Goal: Transaction & Acquisition: Purchase product/service

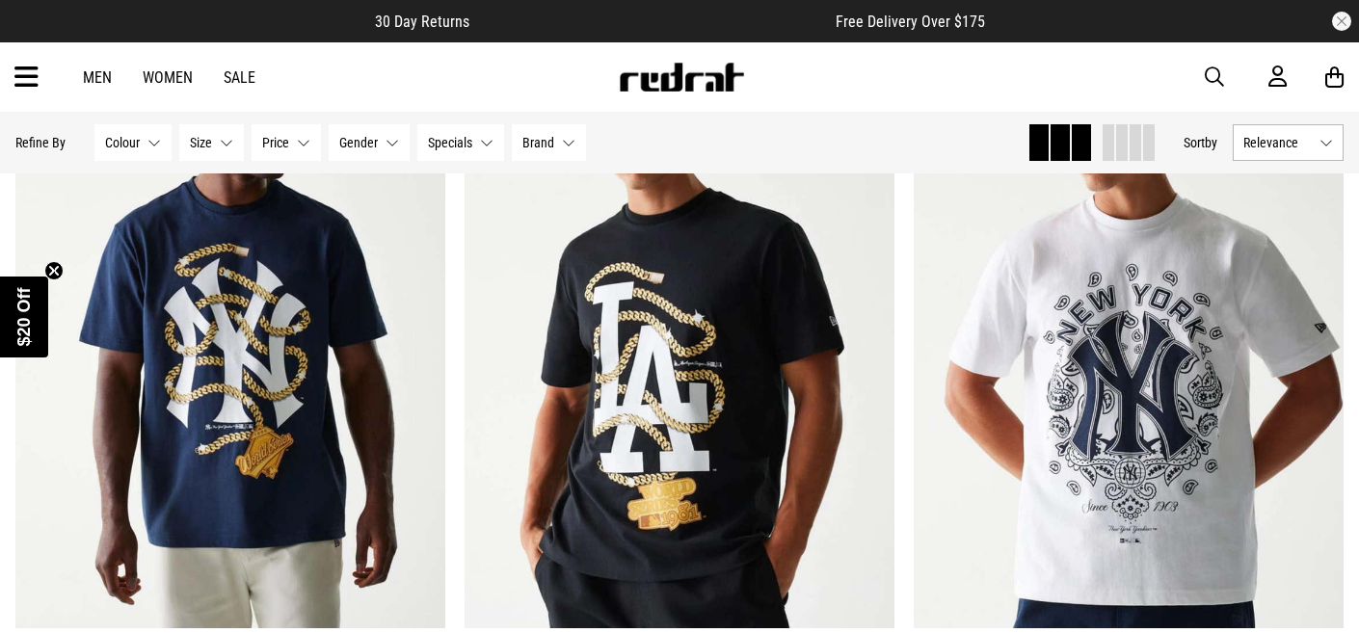
scroll to position [307, 0]
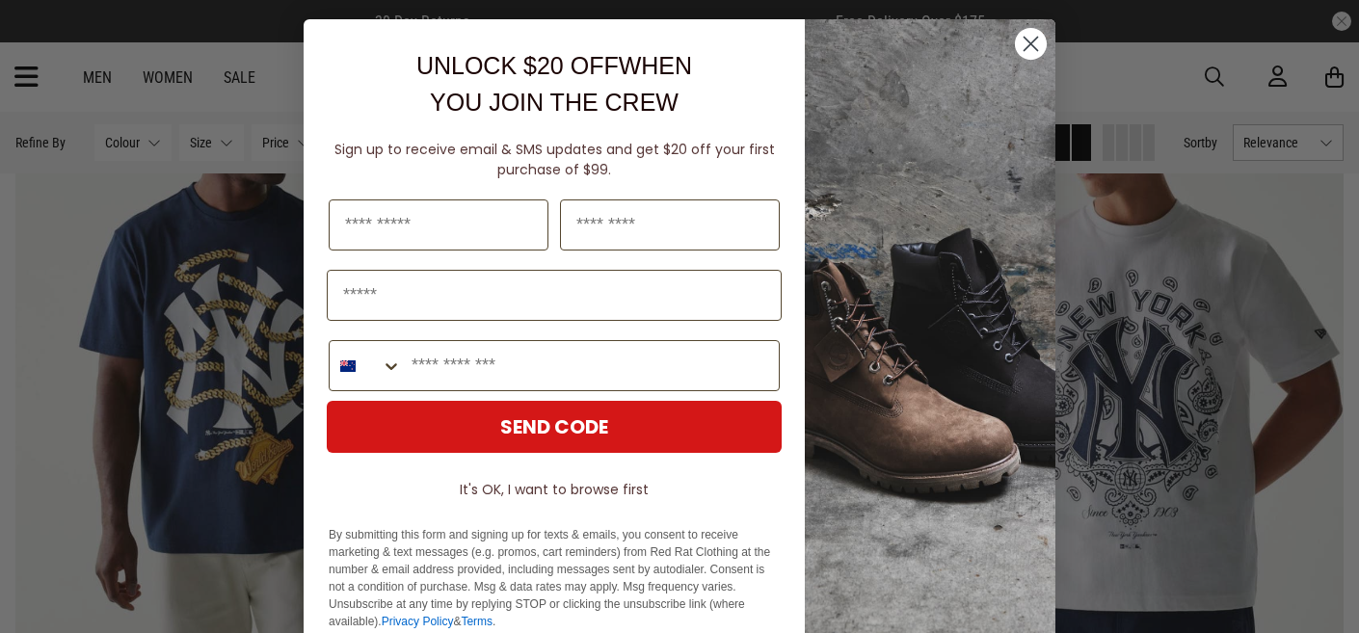
click at [1020, 47] on circle "Close dialog" at bounding box center [1031, 44] width 32 height 32
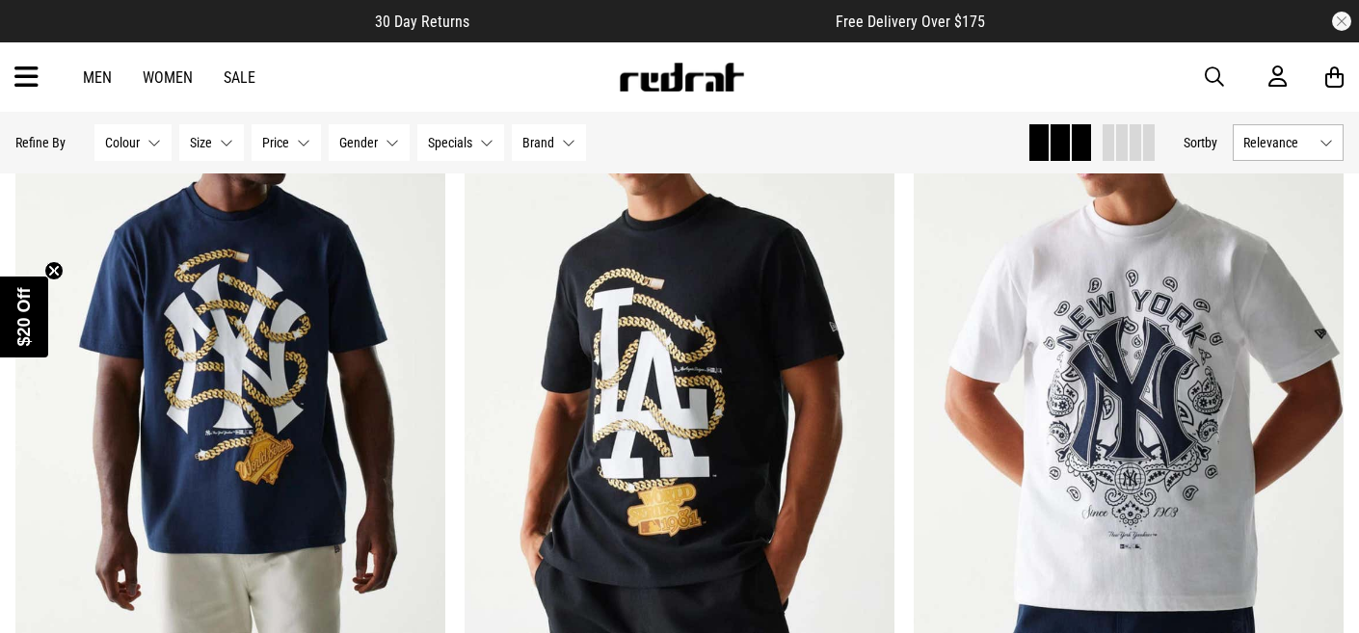
click at [31, 87] on icon at bounding box center [26, 78] width 24 height 32
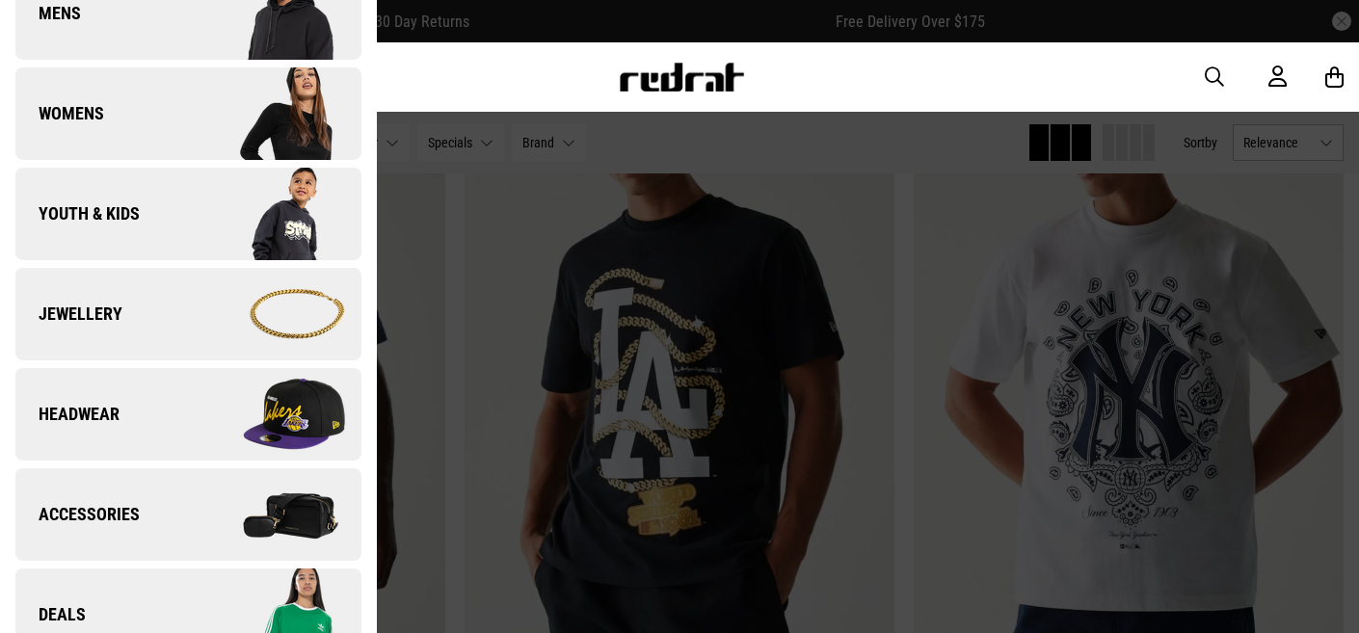
scroll to position [342, 0]
click at [115, 420] on span "Headwear" at bounding box center [67, 413] width 104 height 23
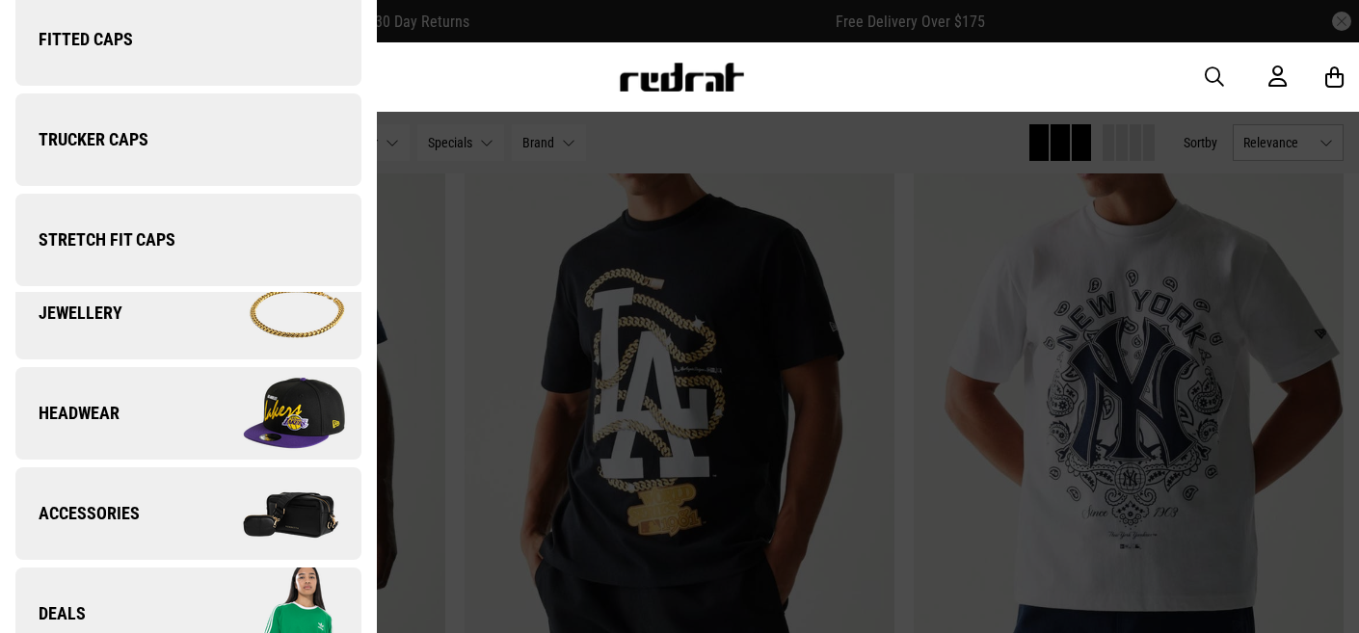
scroll to position [0, 0]
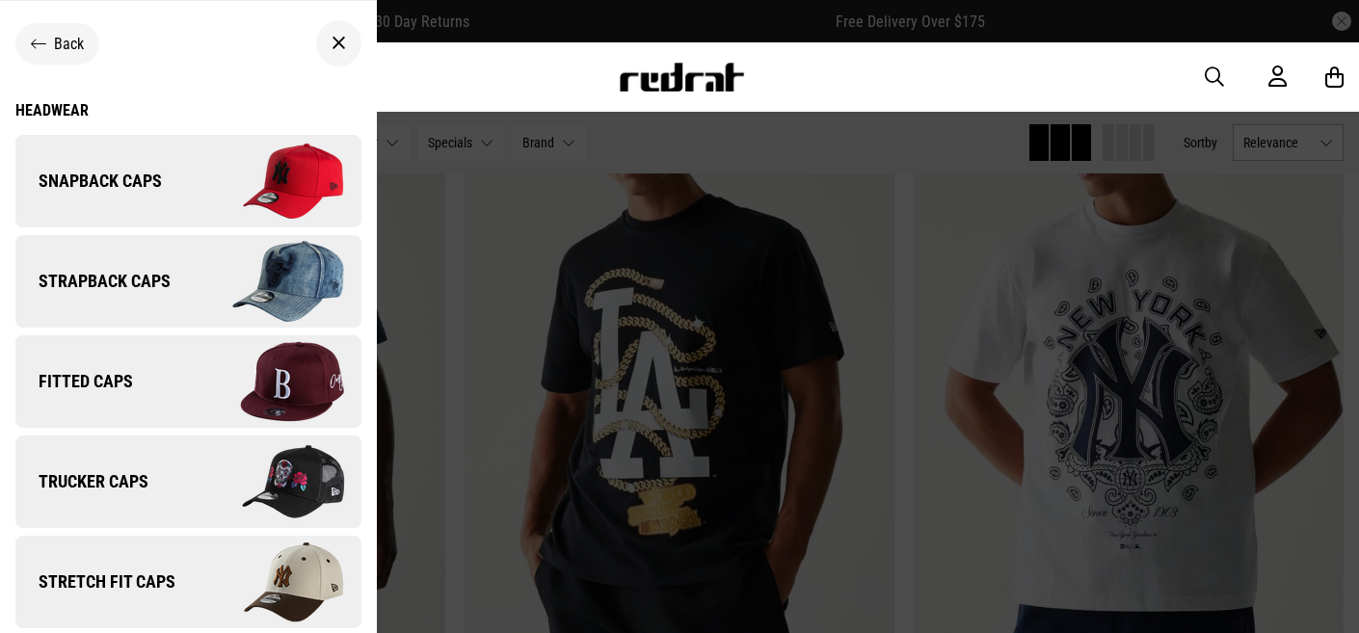
click at [114, 400] on link "Fitted Caps" at bounding box center [188, 381] width 346 height 93
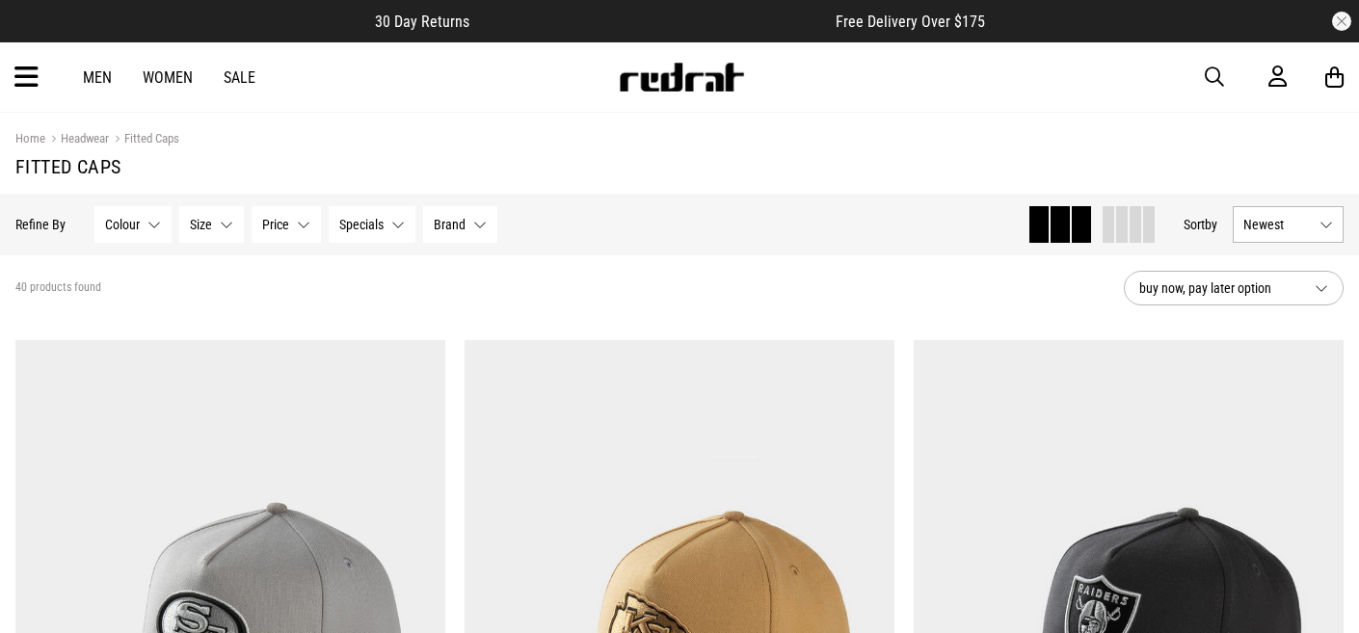
click at [199, 229] on span "Size" at bounding box center [201, 224] width 22 height 15
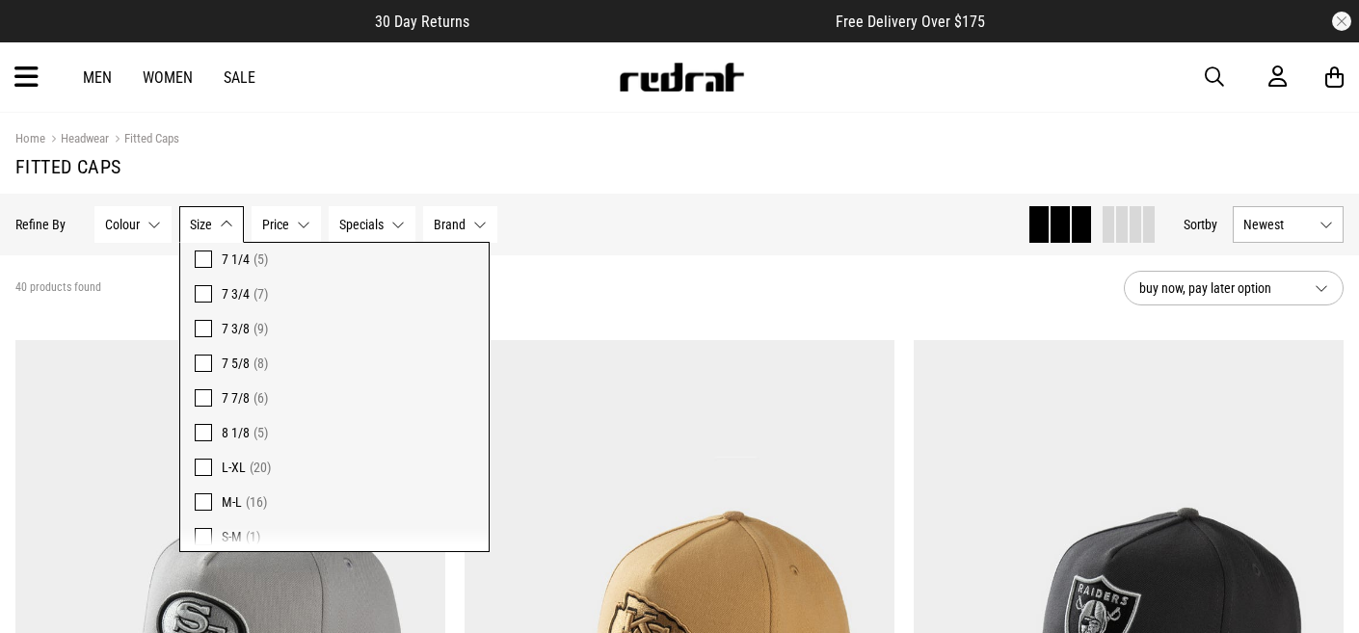
scroll to position [282, 0]
click at [457, 213] on button "Brand None selected" at bounding box center [460, 224] width 74 height 37
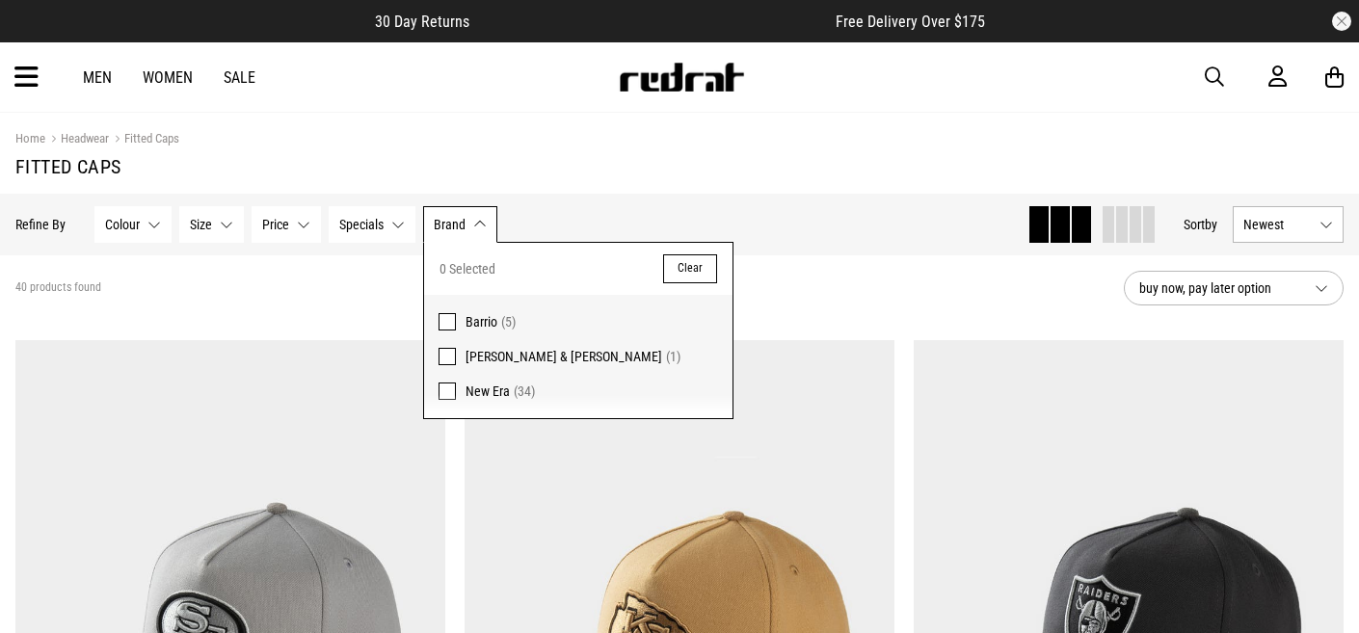
click at [467, 396] on span "New Era" at bounding box center [487, 391] width 44 height 15
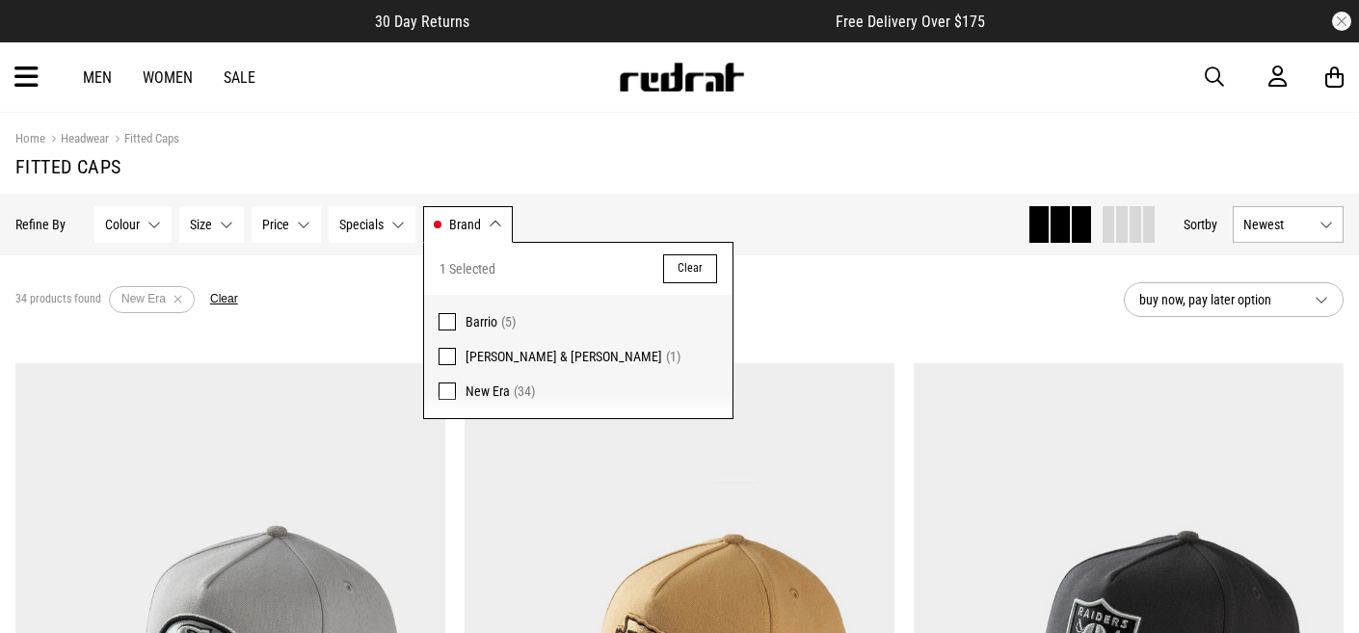
click at [380, 324] on div "34 products found Active Filters New Era Clear" at bounding box center [561, 300] width 1093 height 58
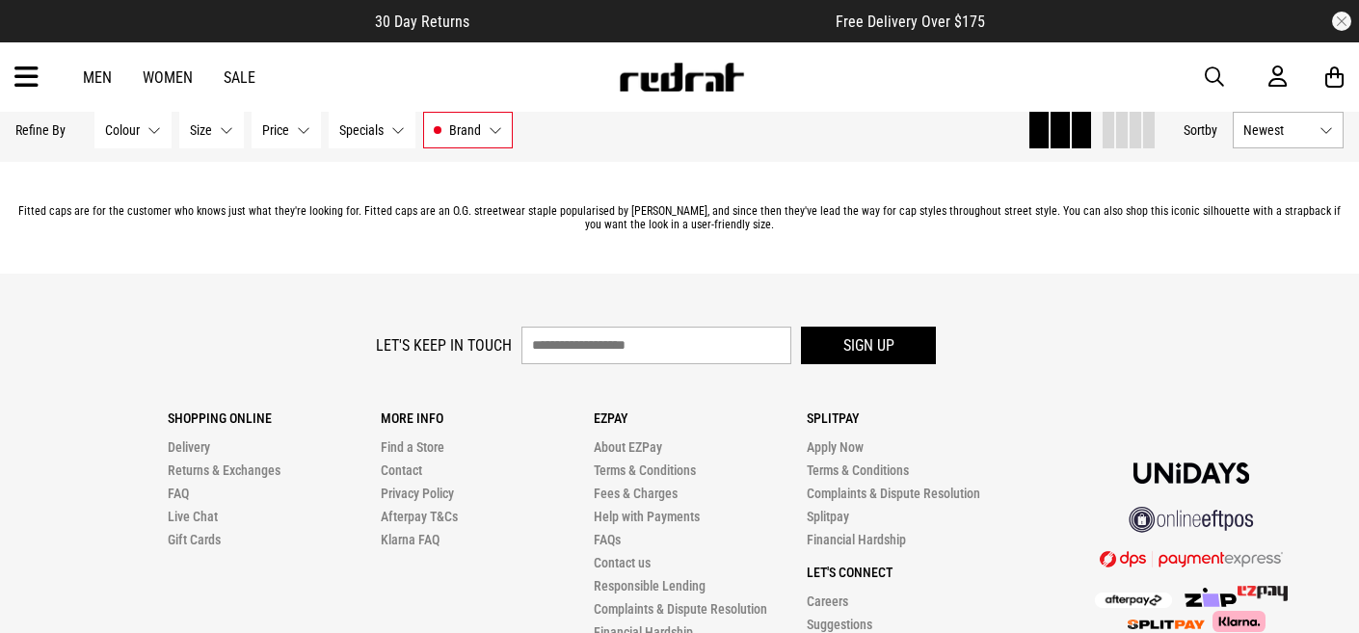
scroll to position [6406, 0]
